Goal: Task Accomplishment & Management: Find specific page/section

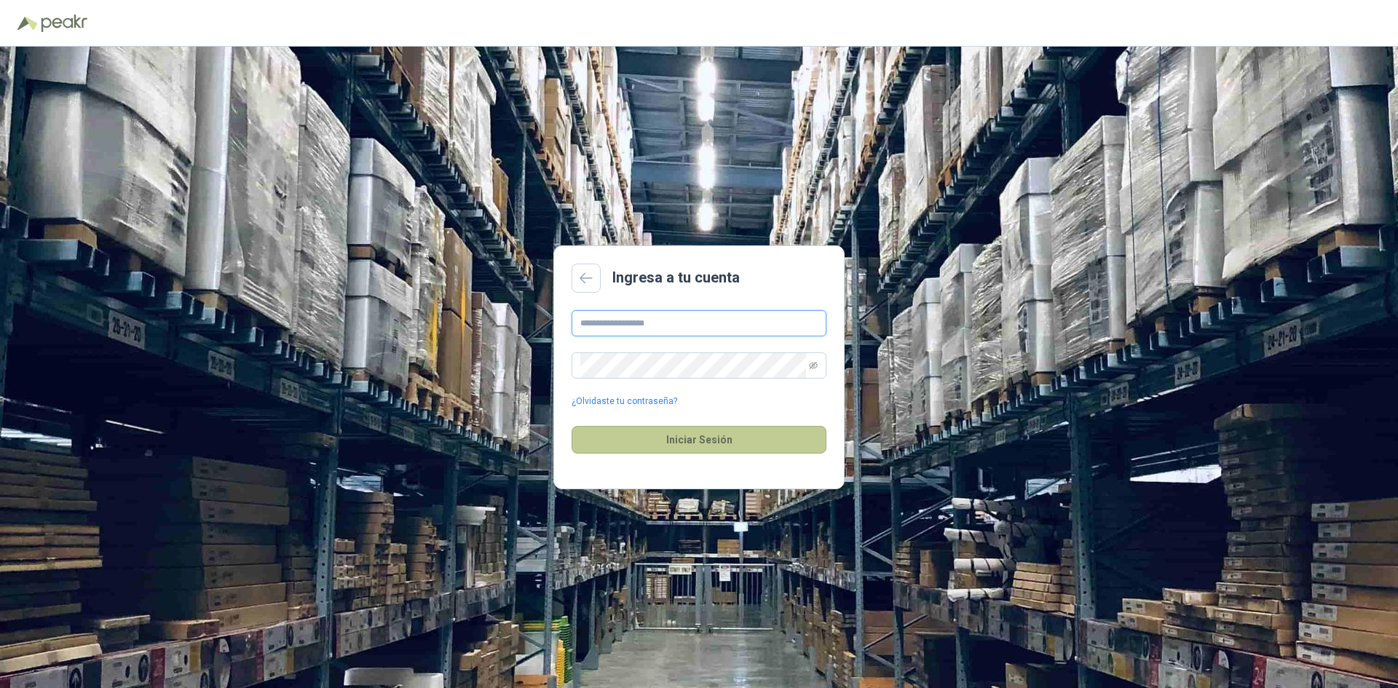
type input "**********"
click at [696, 454] on button "Iniciar Sesión" at bounding box center [699, 440] width 255 height 28
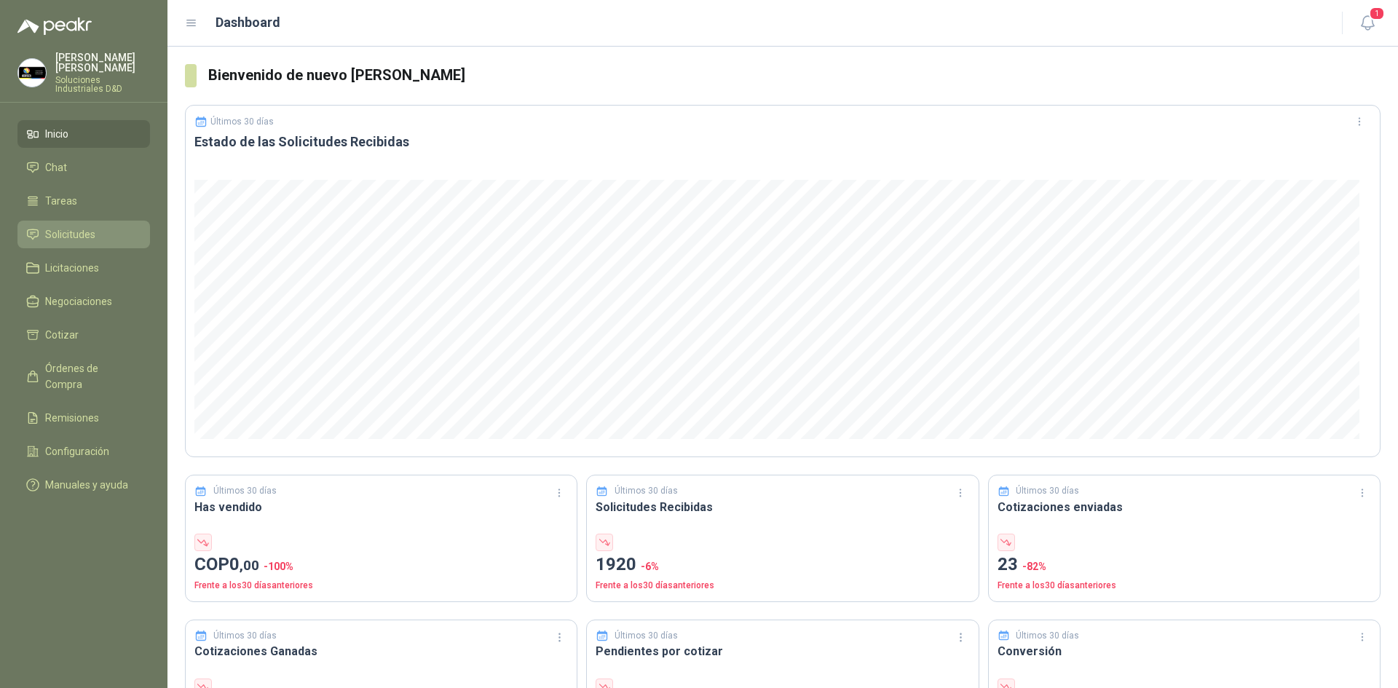
click at [71, 226] on span "Solicitudes" at bounding box center [70, 234] width 50 height 16
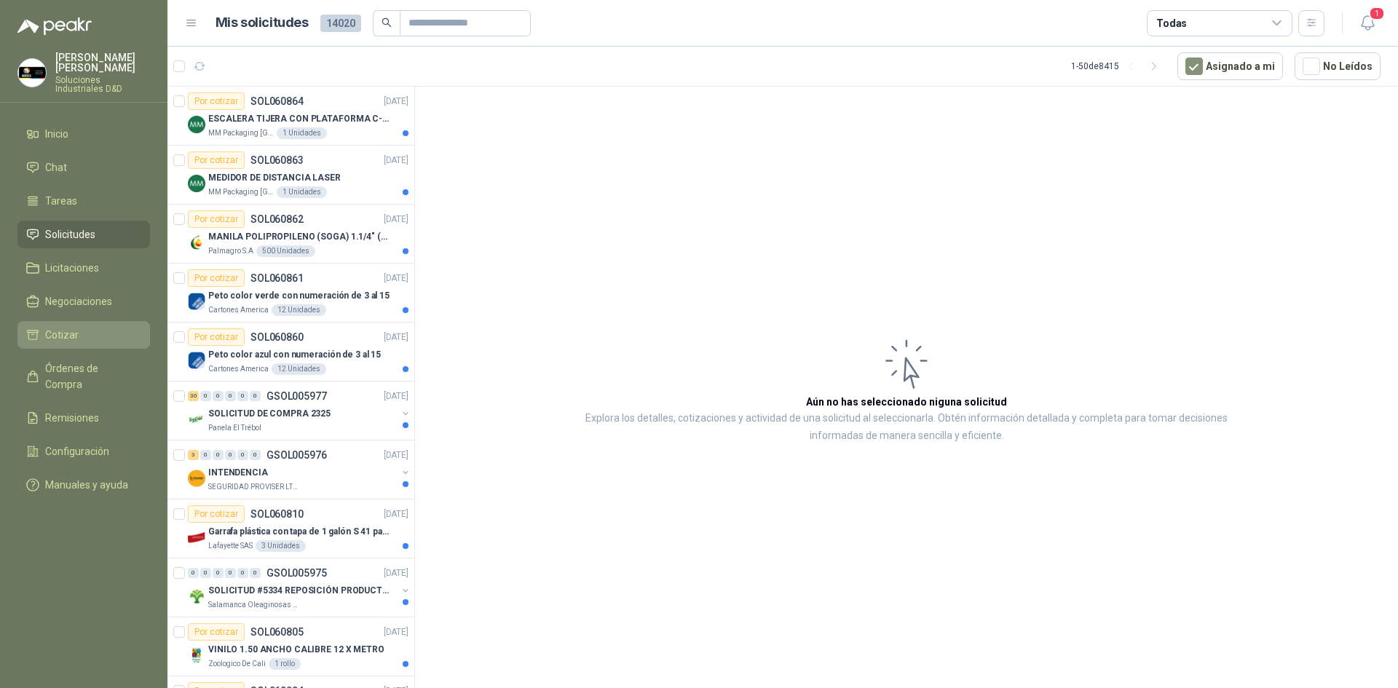
click at [104, 327] on li "Cotizar" at bounding box center [83, 335] width 115 height 16
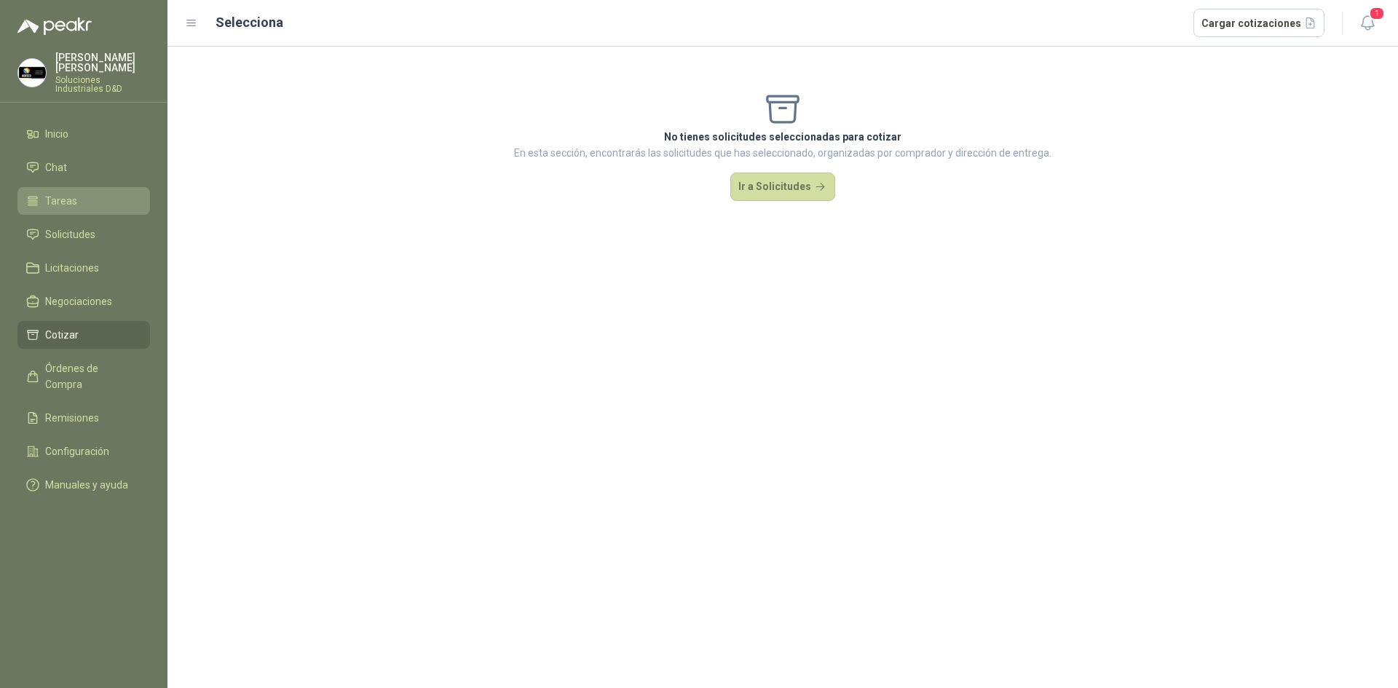
click at [64, 187] on link "Tareas" at bounding box center [83, 201] width 133 height 28
click at [67, 221] on link "Solicitudes" at bounding box center [83, 235] width 133 height 28
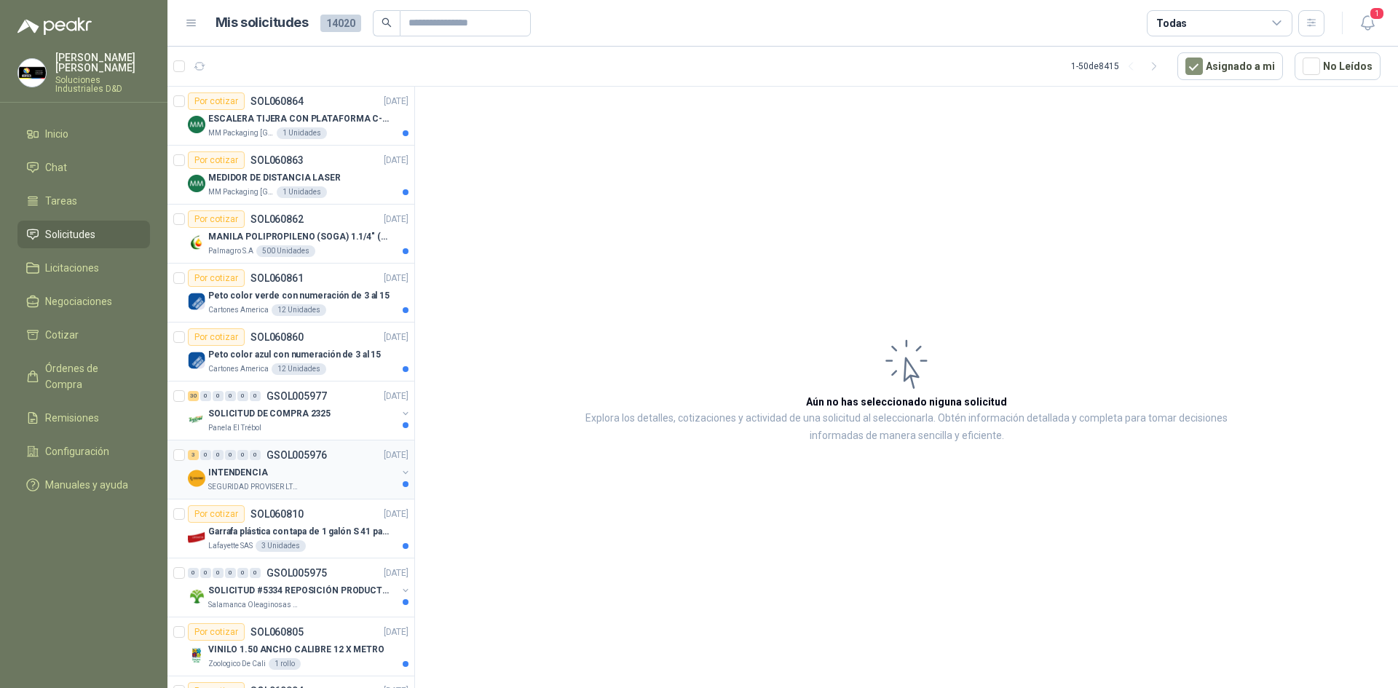
click at [283, 457] on p "GSOL005976" at bounding box center [297, 455] width 60 height 10
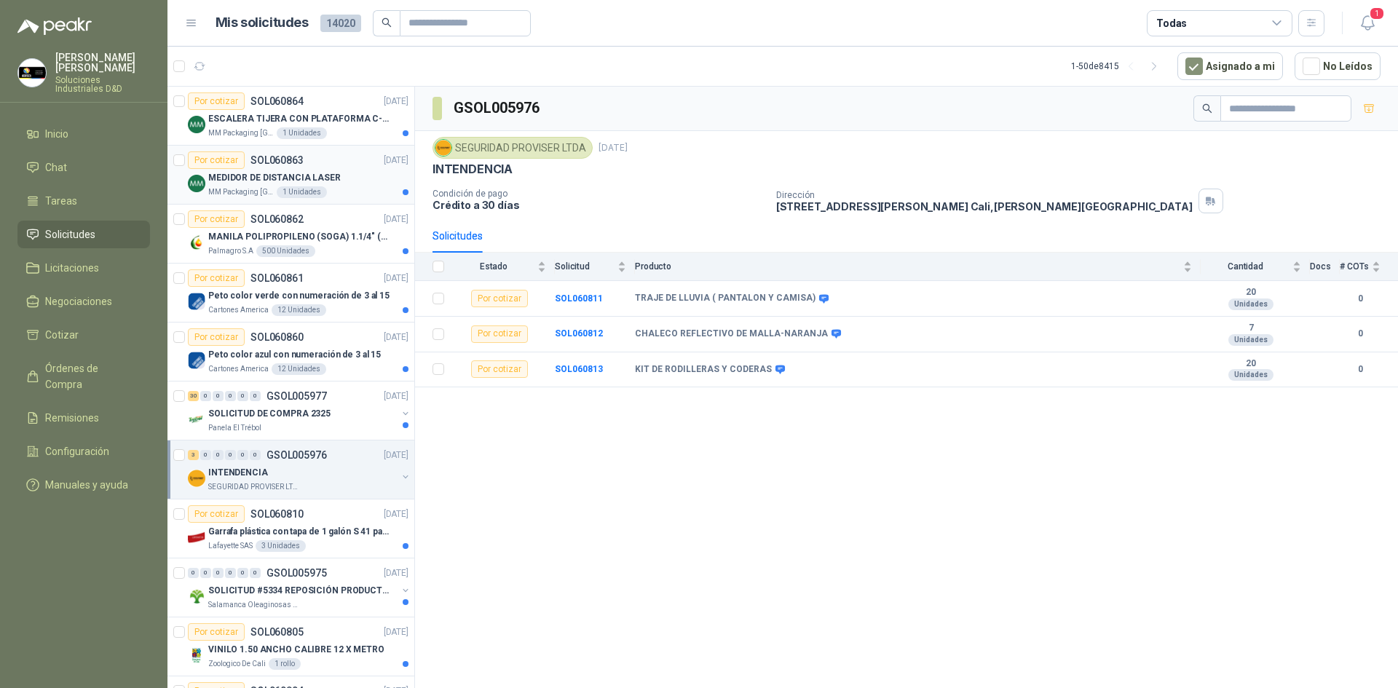
click at [355, 178] on div "MEDIDOR DE DISTANCIA LASER" at bounding box center [308, 177] width 200 height 17
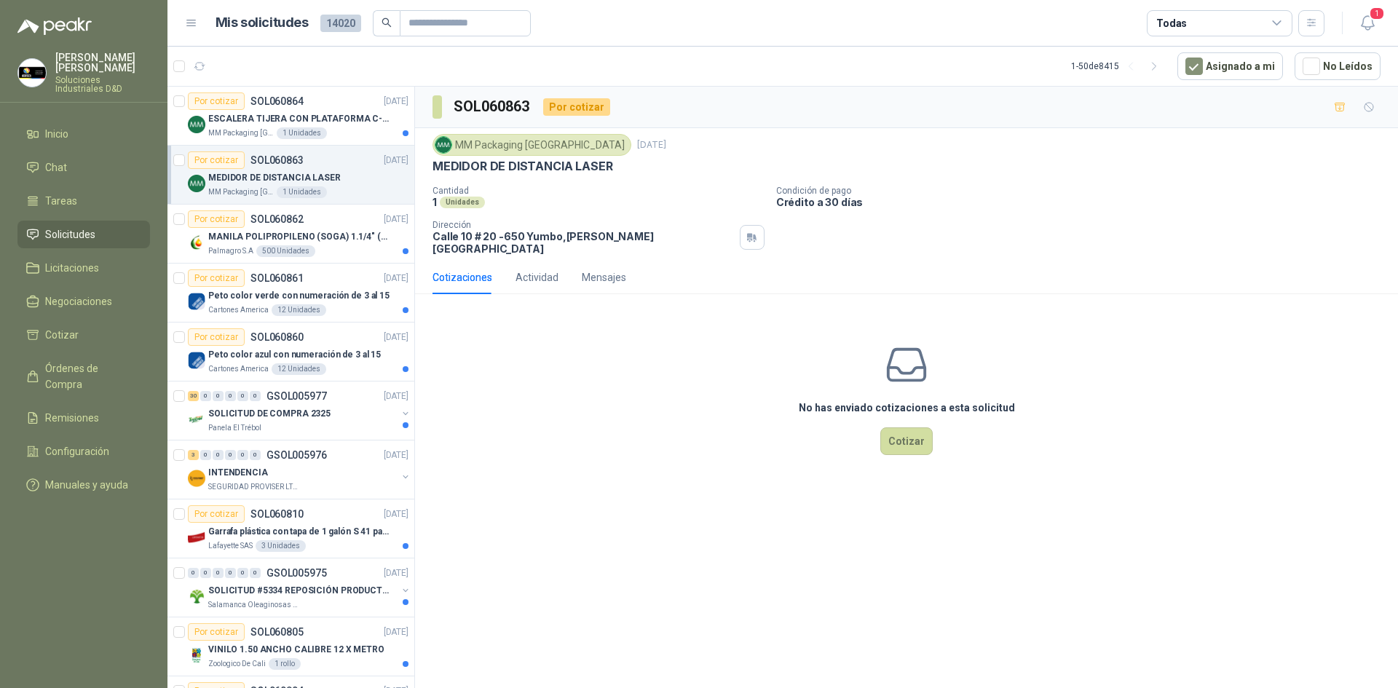
drag, startPoint x: 491, startPoint y: 155, endPoint x: 491, endPoint y: 165, distance: 9.5
click at [491, 159] on div "MM Packaging [GEOGRAPHIC_DATA] [DATE] MEDIDOR DE DISTANCIA LASER" at bounding box center [907, 154] width 948 height 40
click at [491, 165] on p "MEDIDOR DE DISTANCIA LASER" at bounding box center [523, 166] width 180 height 15
